Goal: Information Seeking & Learning: Learn about a topic

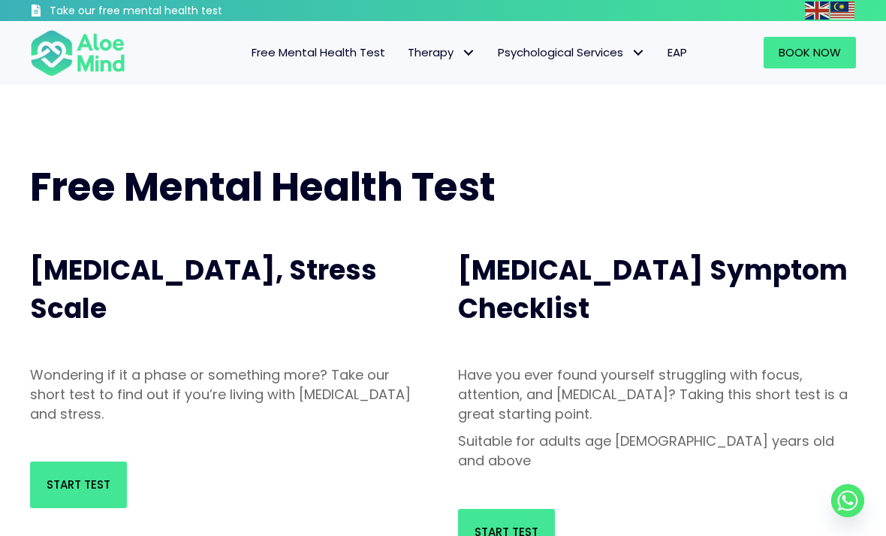
scroll to position [8, 0]
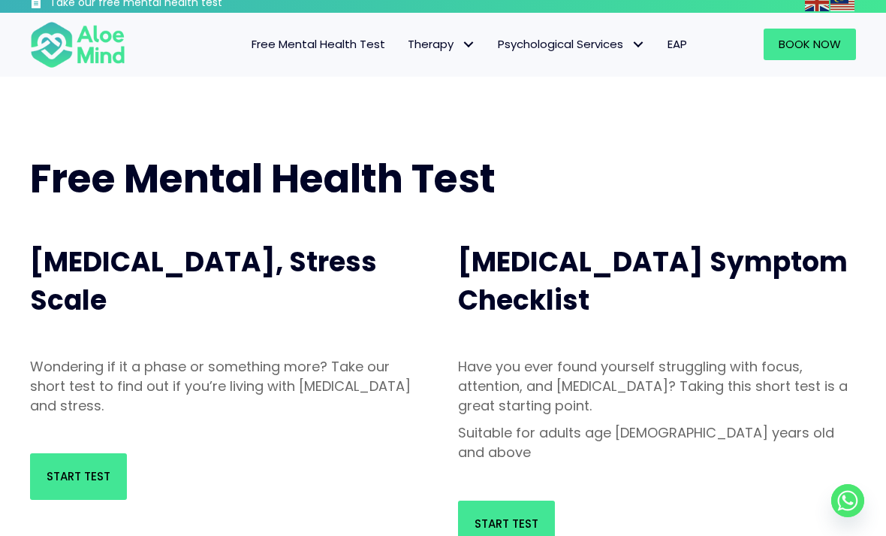
click at [112, 481] on link "Start Test" at bounding box center [78, 476] width 97 height 47
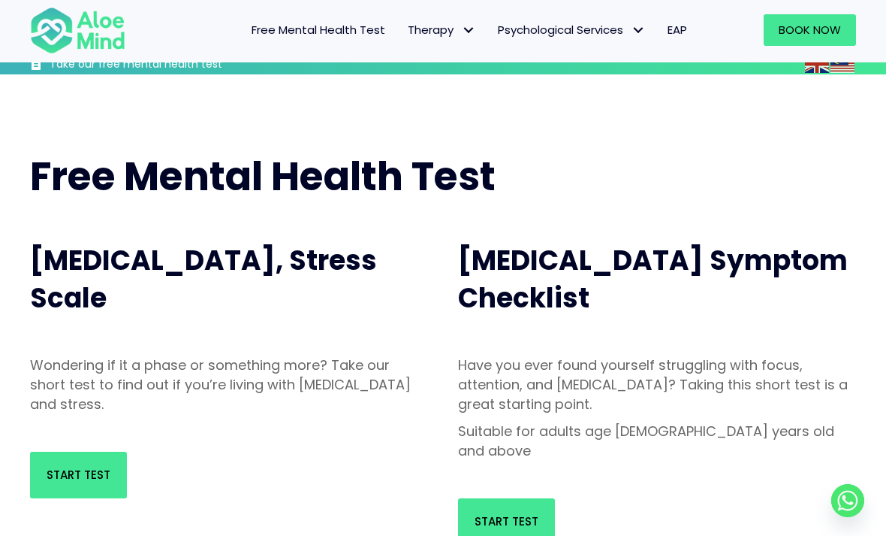
scroll to position [56, 0]
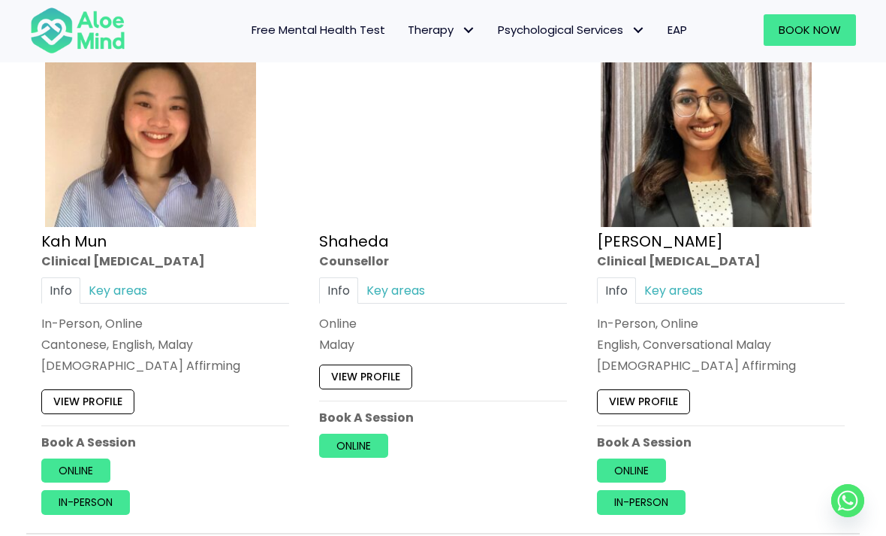
scroll to position [847, 0]
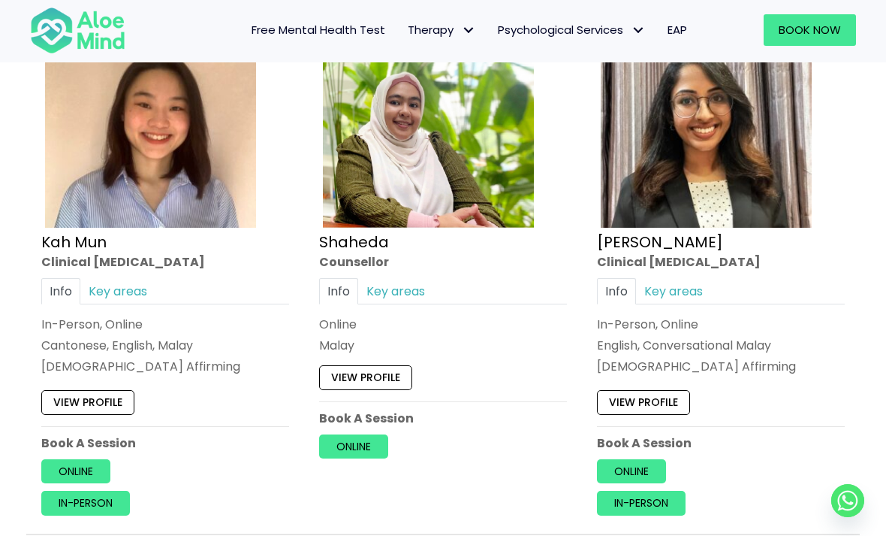
click at [382, 294] on link "Key areas" at bounding box center [395, 290] width 75 height 26
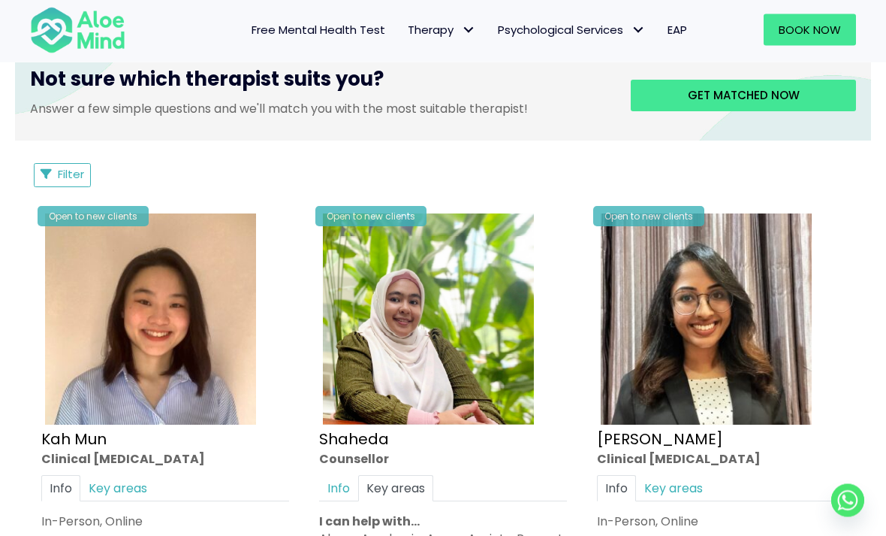
scroll to position [650, 0]
click at [717, 96] on span "Get matched now" at bounding box center [744, 95] width 112 height 16
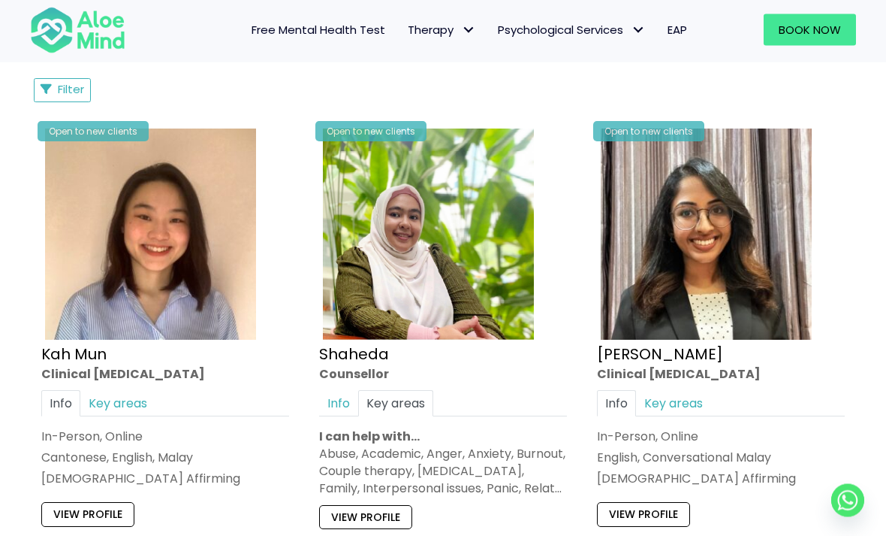
scroll to position [736, 0]
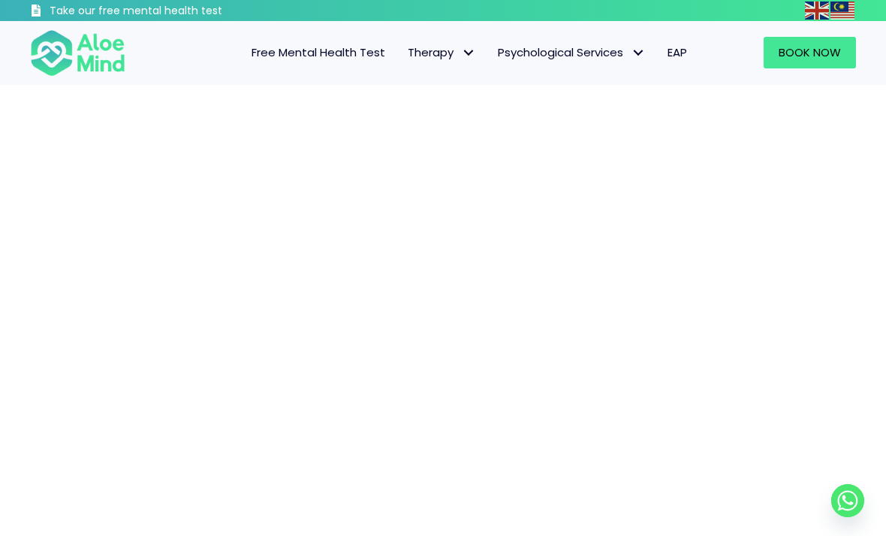
click at [293, 53] on span "Free Mental Health Test" at bounding box center [319, 52] width 134 height 16
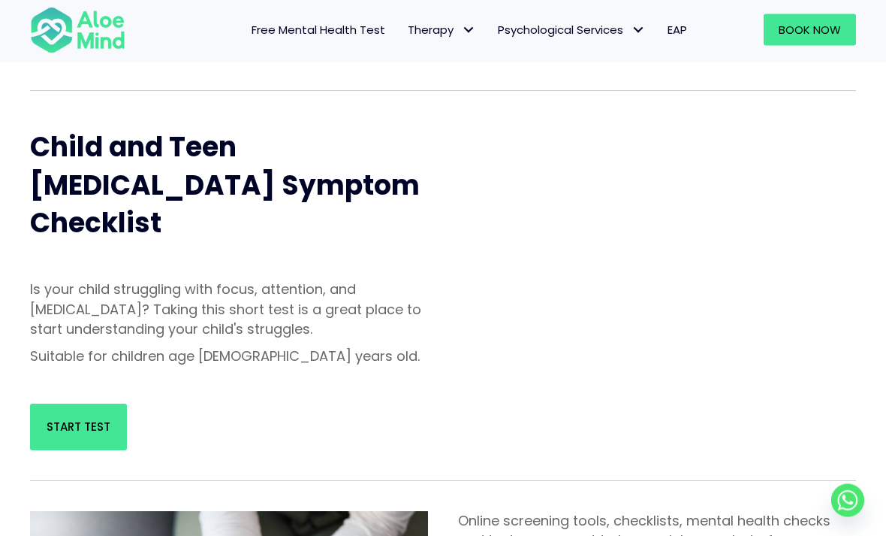
scroll to position [493, 0]
